Goal: Transaction & Acquisition: Obtain resource

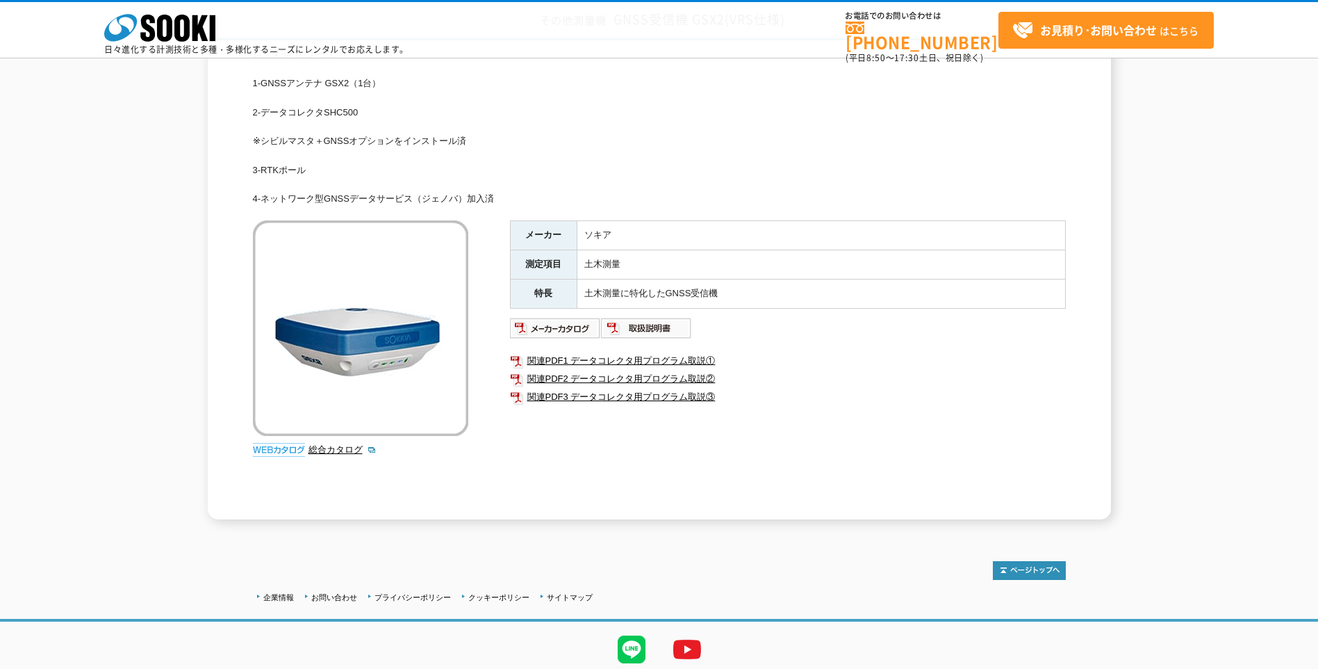
scroll to position [139, 0]
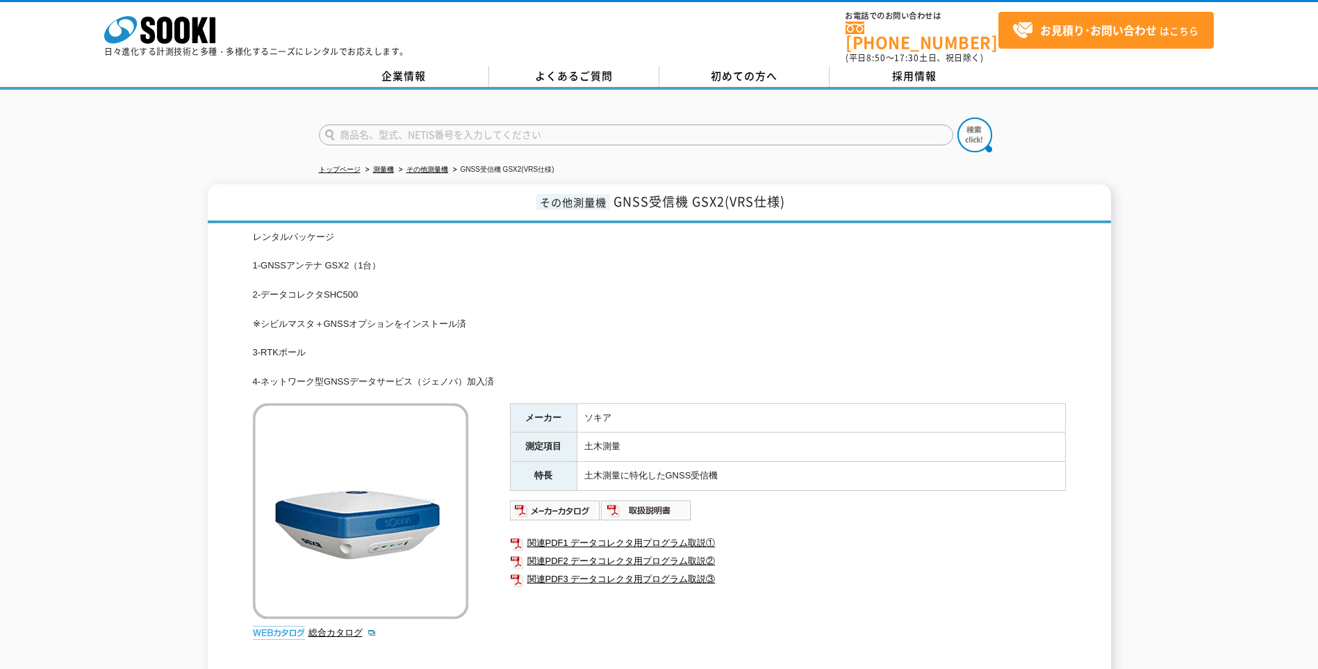
scroll to position [139, 0]
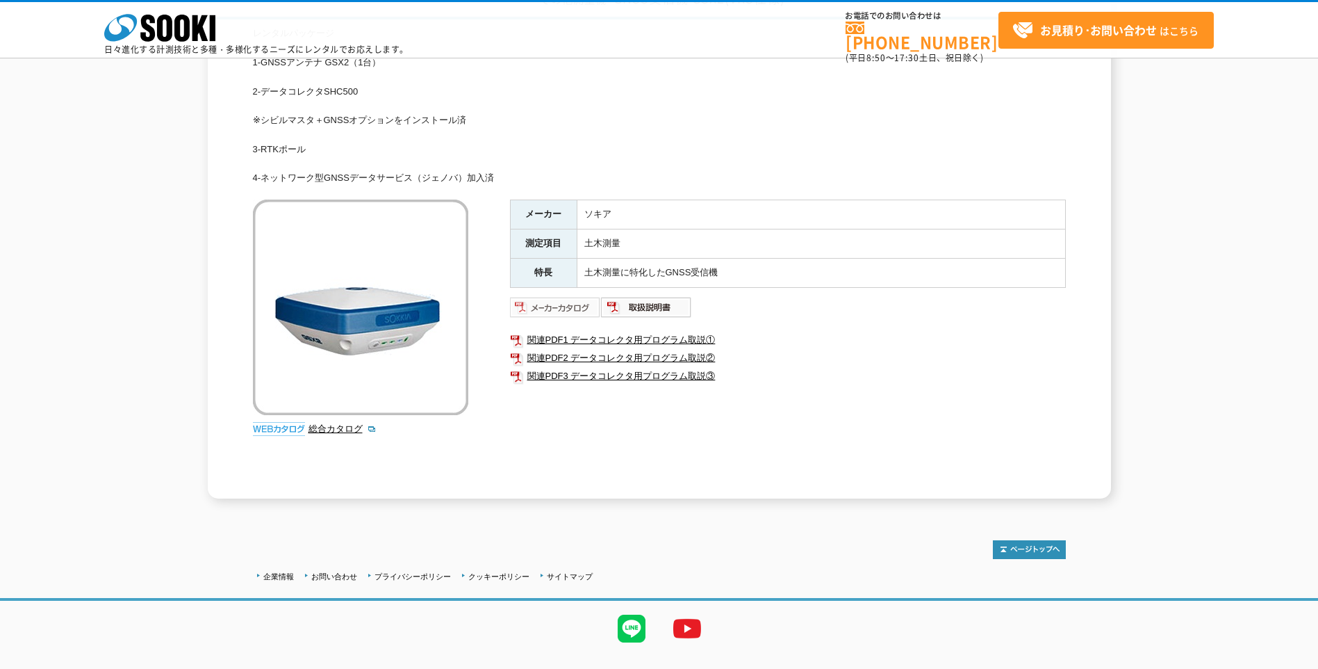
click at [562, 306] on img at bounding box center [555, 307] width 91 height 22
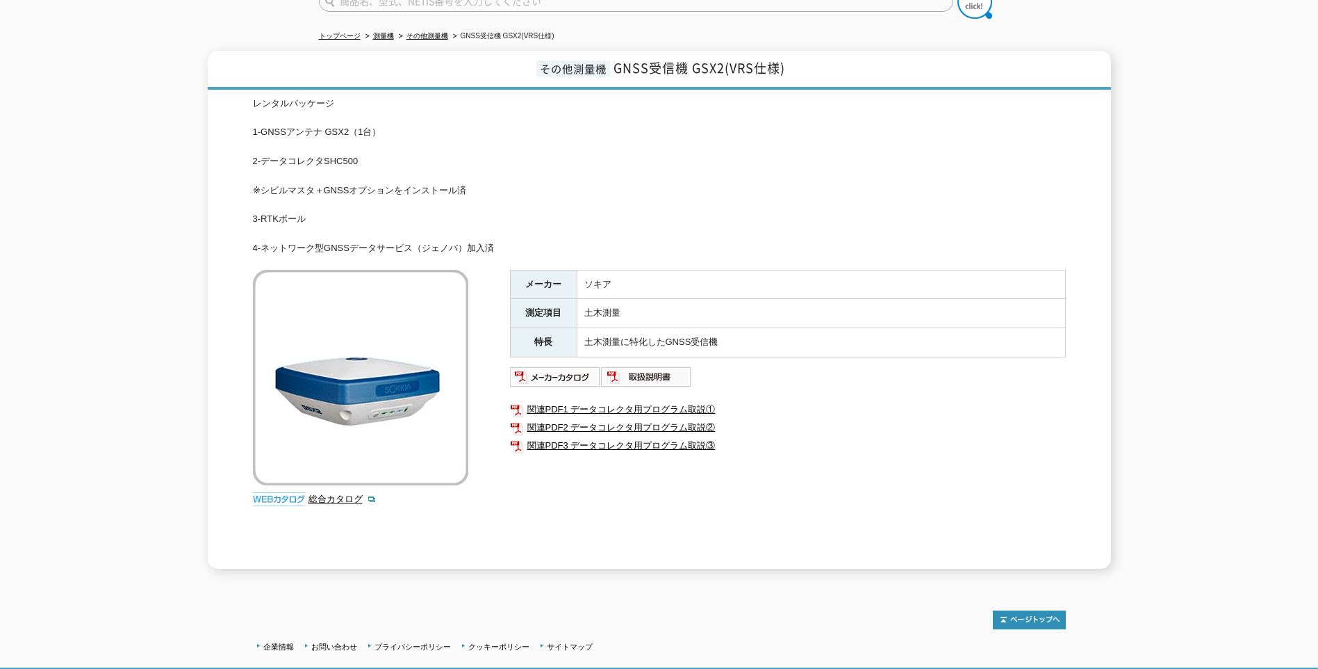
scroll to position [70, 0]
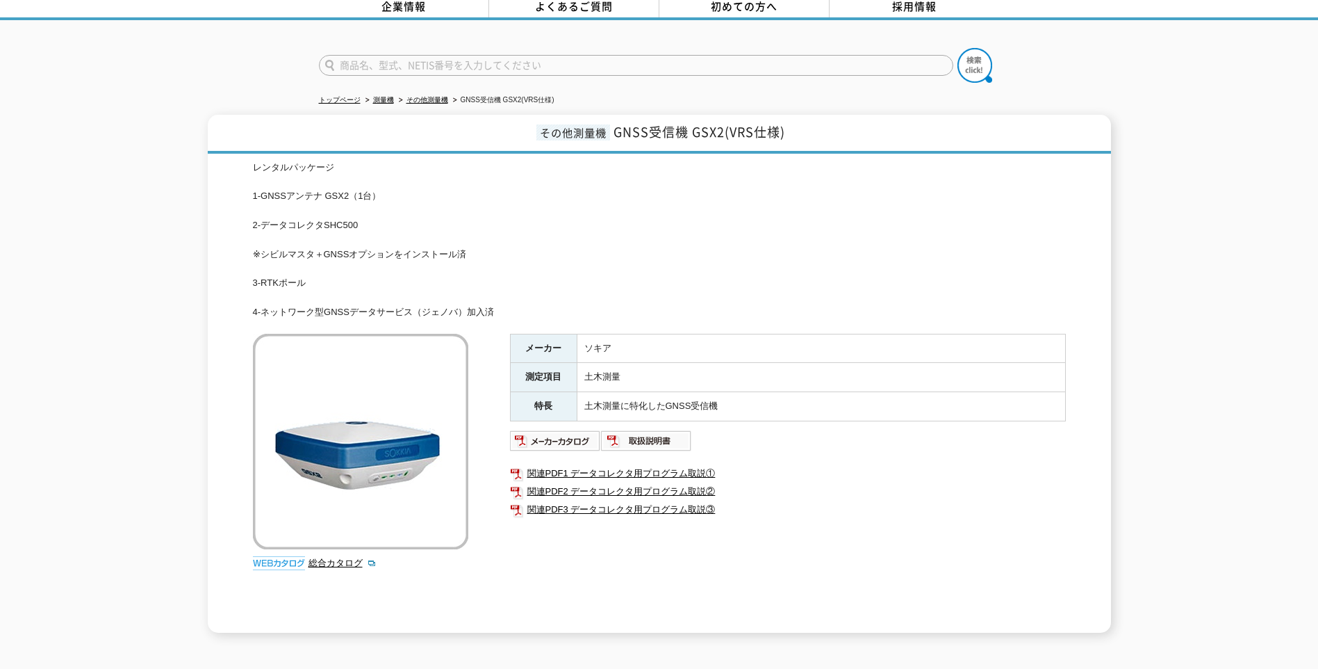
drag, startPoint x: 253, startPoint y: 186, endPoint x: 512, endPoint y: 307, distance: 285.7
click at [512, 307] on div "レンタルパッケージ 1-GNSSアンテナ GSX2（1台） 2-データコレクタSHC500 ※シビルマスタ＋GNSSオプションをインストール済 3-RTK[P…" at bounding box center [659, 240] width 813 height 159
copy div "1-GNSSアンテナ GSX2（1台） 2-データコレクタSHC500 ※シビルマスタ＋GNSSオプションをインストール済 3-RTKポール 4-ネットワーク…"
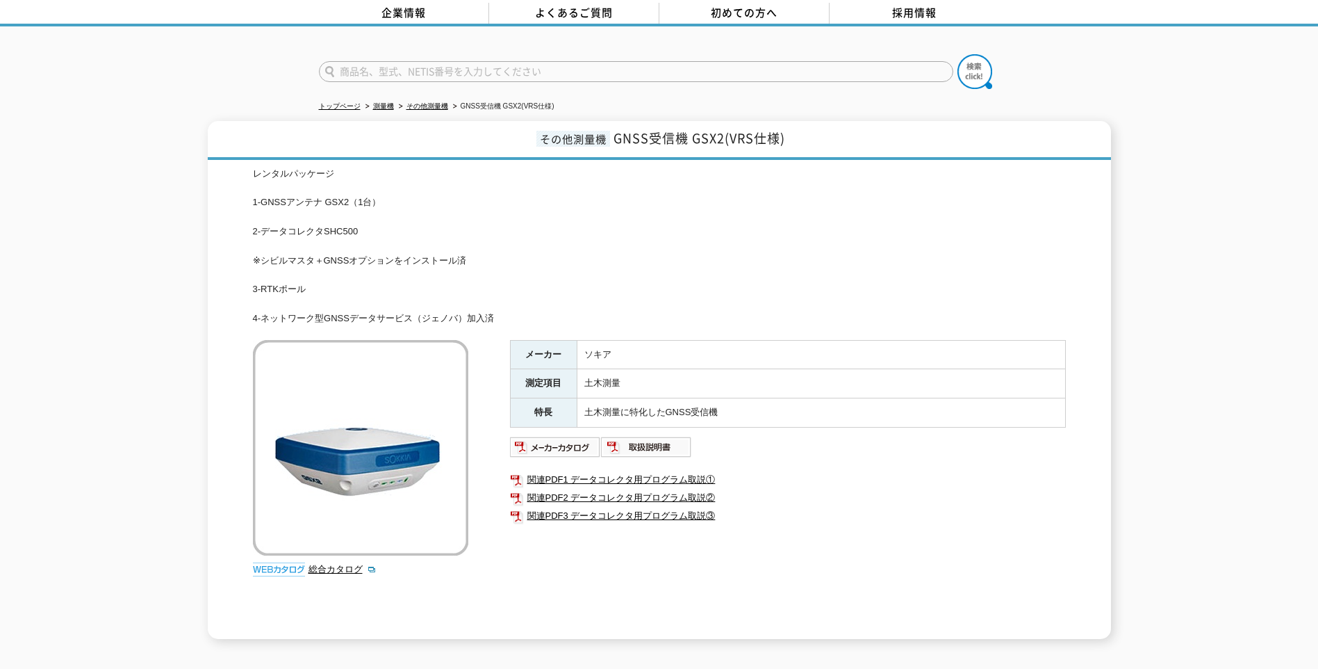
scroll to position [0, 0]
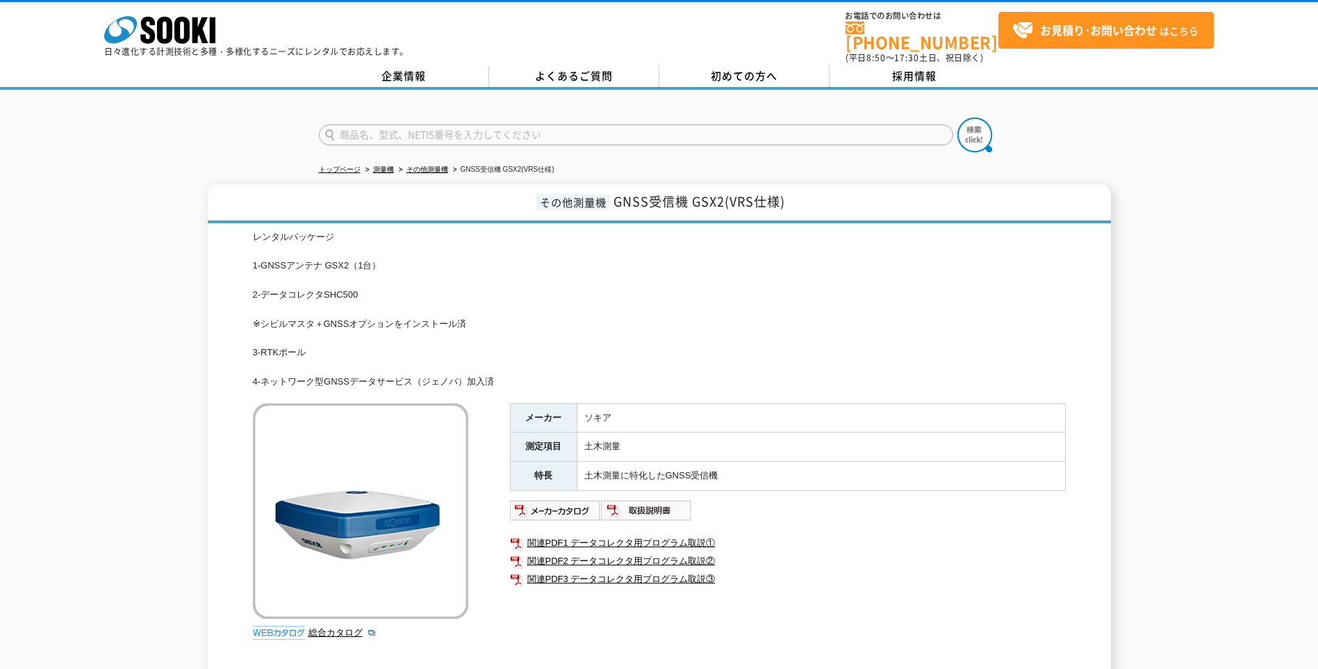
click at [619, 192] on span "GNSS受信機 GSX2(VRS仕様)" at bounding box center [700, 201] width 172 height 19
drag, startPoint x: 615, startPoint y: 193, endPoint x: 730, endPoint y: 195, distance: 114.7
click at [730, 195] on span "GNSS受信機 GSX2(VRS仕様)" at bounding box center [700, 201] width 172 height 19
